Goal: Feedback & Contribution: Contribute content

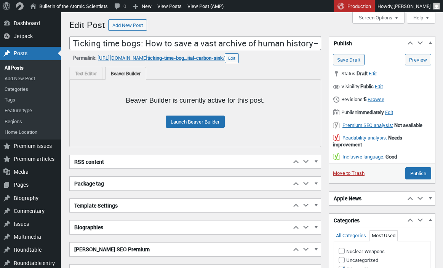
scroll to position [5, 0]
click at [185, 125] on link "Launch Beaver Builder" at bounding box center [195, 122] width 59 height 12
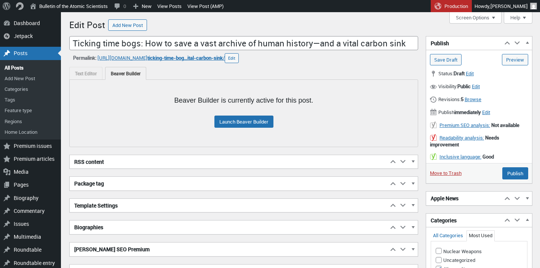
scroll to position [5, 0]
click at [229, 123] on link "Launch Beaver Builder" at bounding box center [243, 122] width 59 height 12
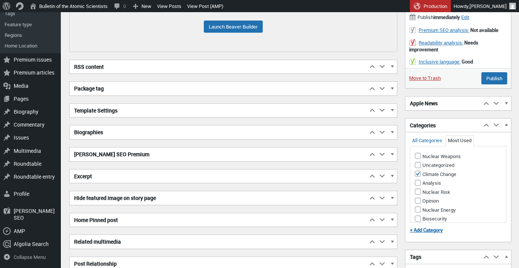
scroll to position [111, 0]
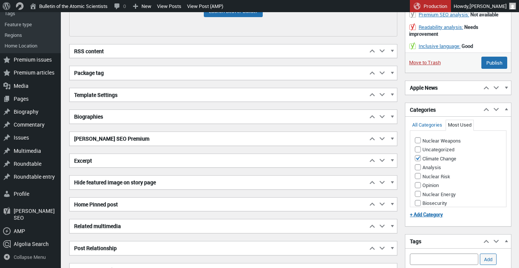
click at [164, 117] on h2 "Biographies" at bounding box center [219, 117] width 298 height 14
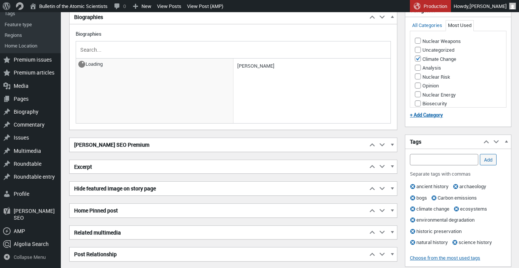
scroll to position [212, 0]
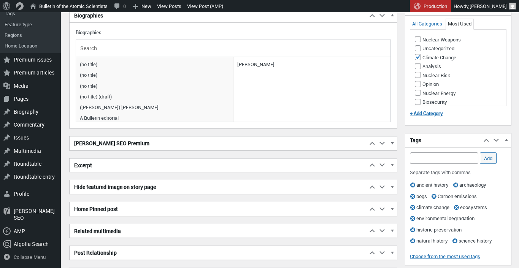
click at [113, 164] on h2 "Excerpt" at bounding box center [219, 166] width 298 height 14
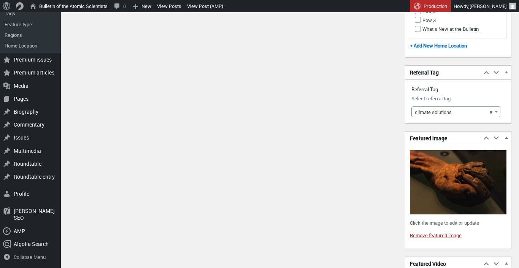
scroll to position [811, 0]
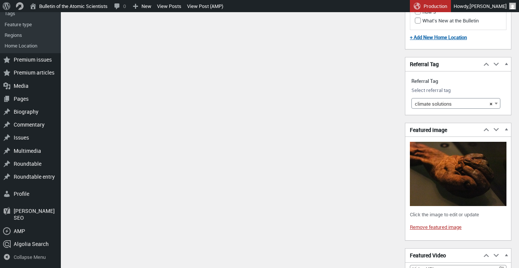
click at [420, 104] on span "climate solutions" at bounding box center [433, 103] width 37 height 7
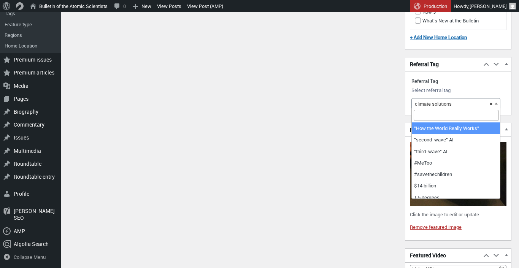
select select
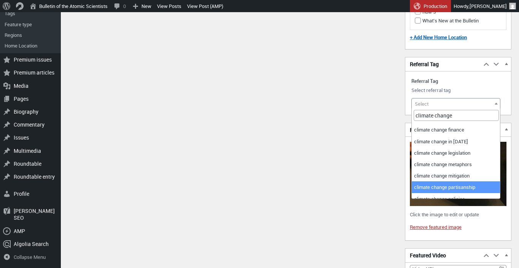
scroll to position [0, 0]
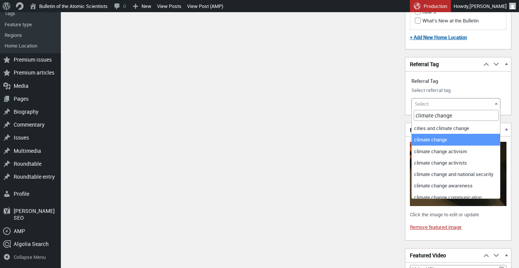
type input "climate change"
select select "9949"
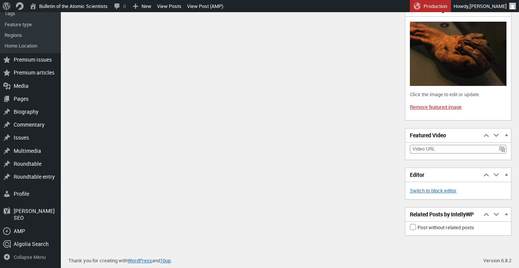
scroll to position [936, 0]
click at [414, 230] on input "checkbox" at bounding box center [413, 227] width 6 height 6
checkbox input "true"
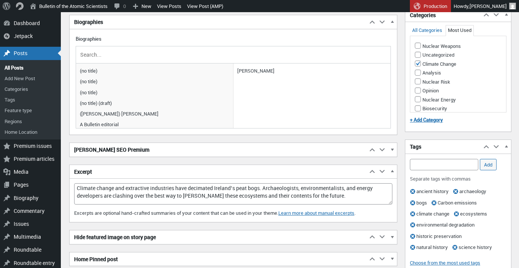
scroll to position [0, 0]
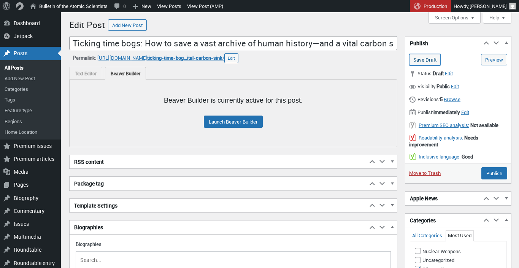
click at [422, 60] on input "Save Draft" at bounding box center [426, 59] width 32 height 11
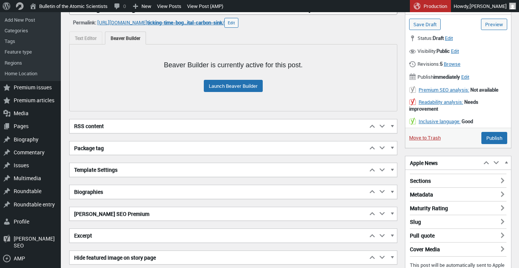
scroll to position [61, 0]
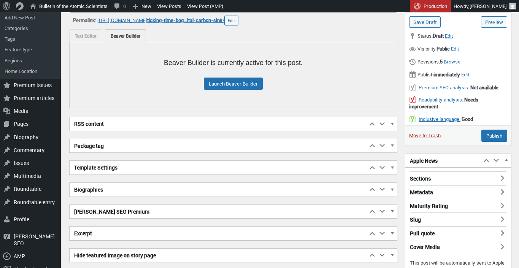
click at [424, 180] on h3 "Sections" at bounding box center [458, 177] width 97 height 10
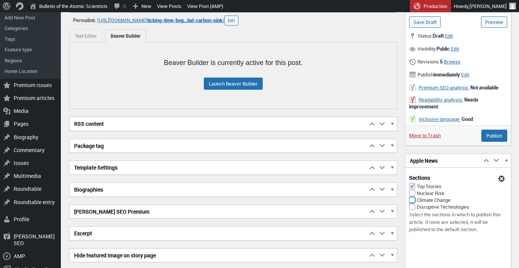
click at [411, 201] on input "Climate Change" at bounding box center [413, 200] width 6 height 6
checkbox input "true"
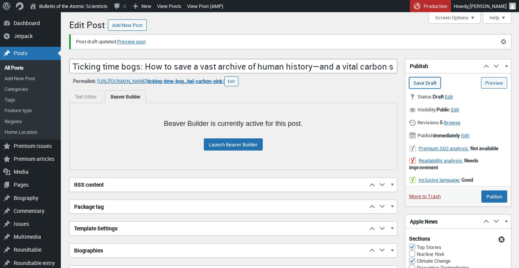
click at [425, 85] on input "Save Draft" at bounding box center [426, 82] width 32 height 11
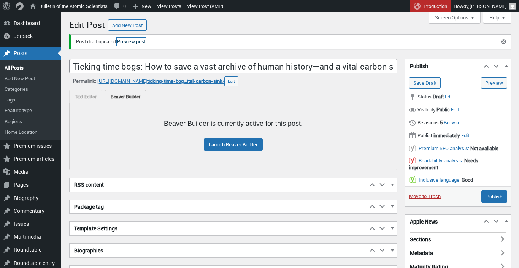
click at [131, 44] on link "Preview post" at bounding box center [131, 42] width 29 height 8
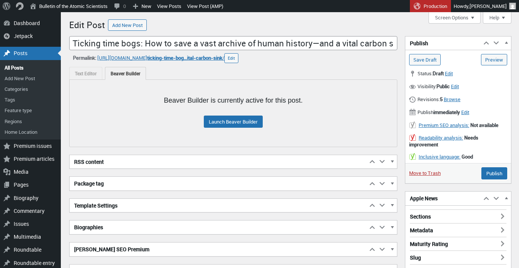
scroll to position [5, 0]
